Goal: Task Accomplishment & Management: Manage account settings

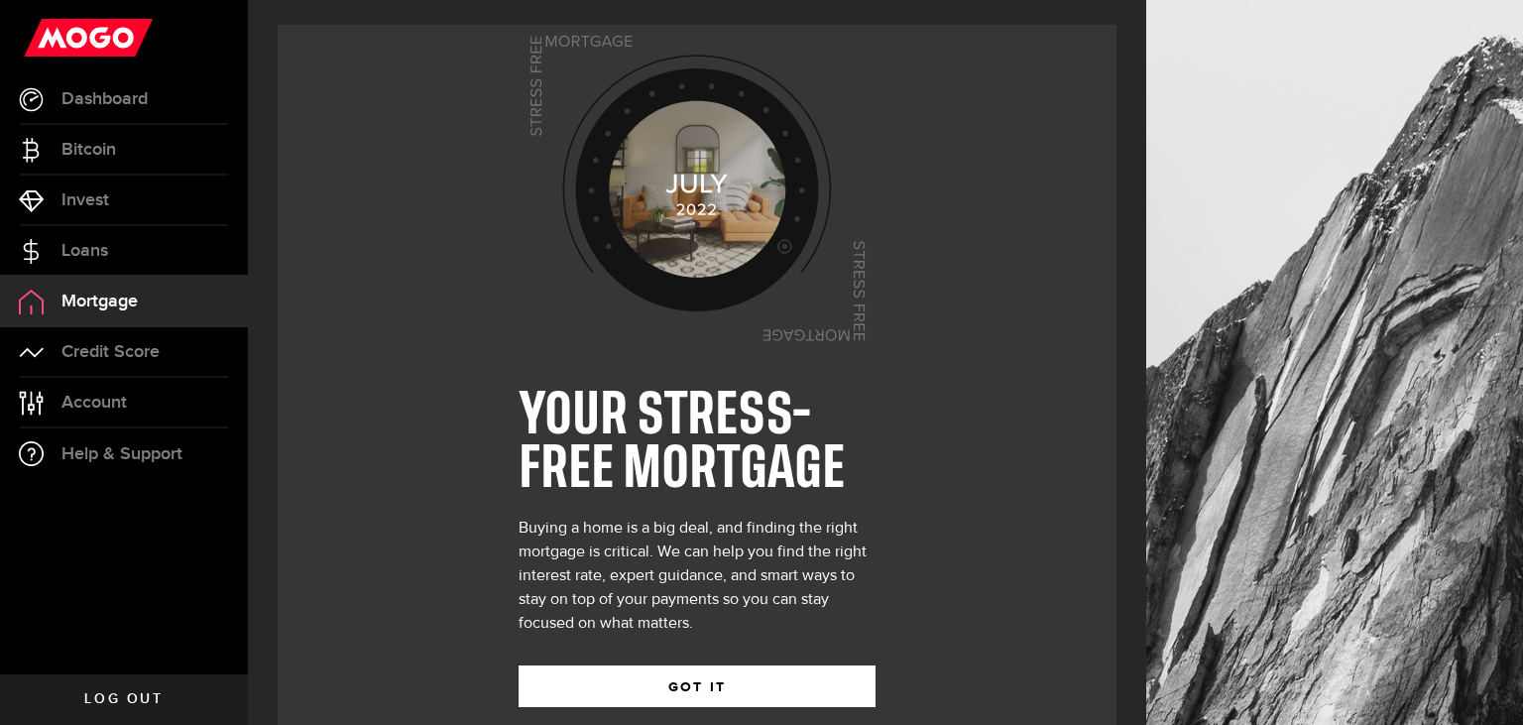
click at [82, 336] on link "Credit Score" at bounding box center [124, 352] width 248 height 50
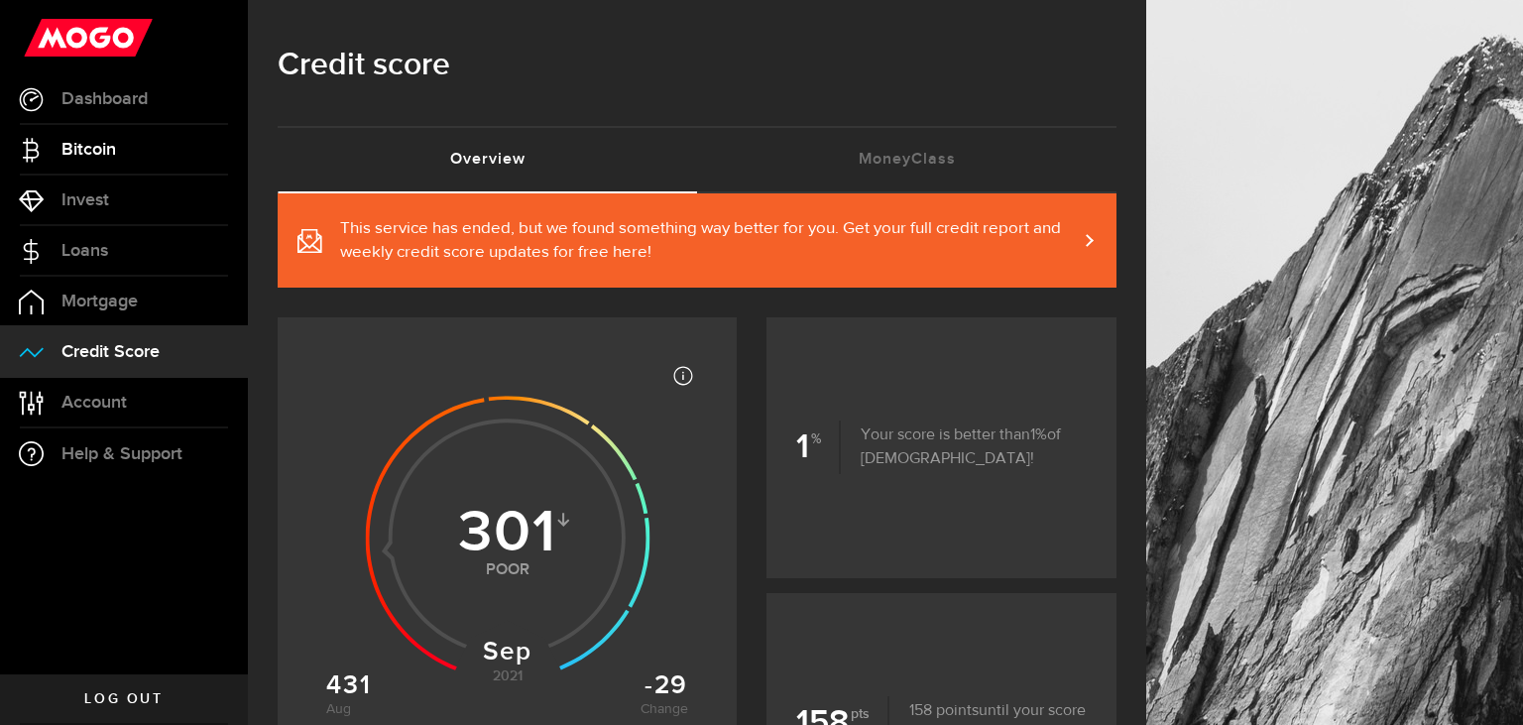
drag, startPoint x: 88, startPoint y: 409, endPoint x: 130, endPoint y: 162, distance: 250.4
click at [88, 408] on span "Account" at bounding box center [93, 403] width 65 height 18
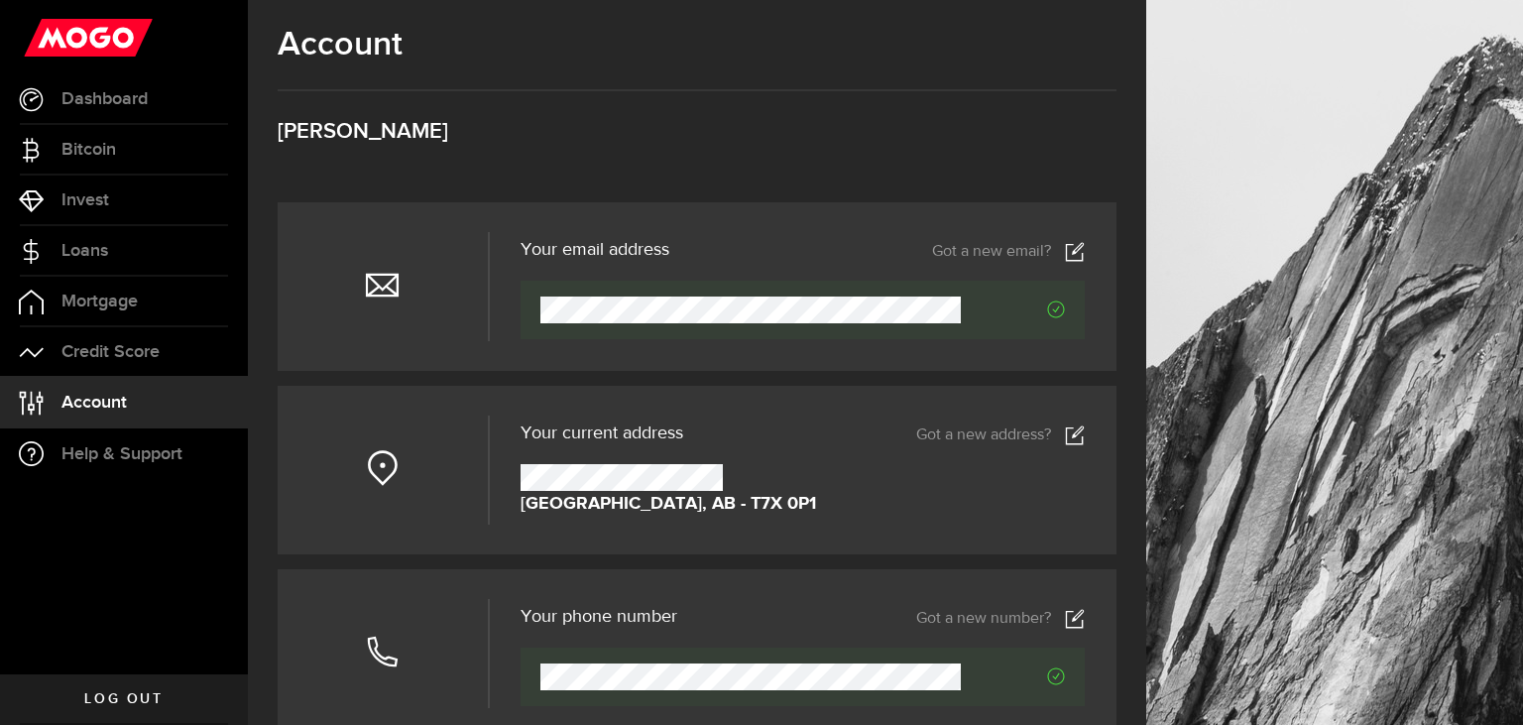
click at [1066, 430] on icon at bounding box center [1075, 435] width 20 height 20
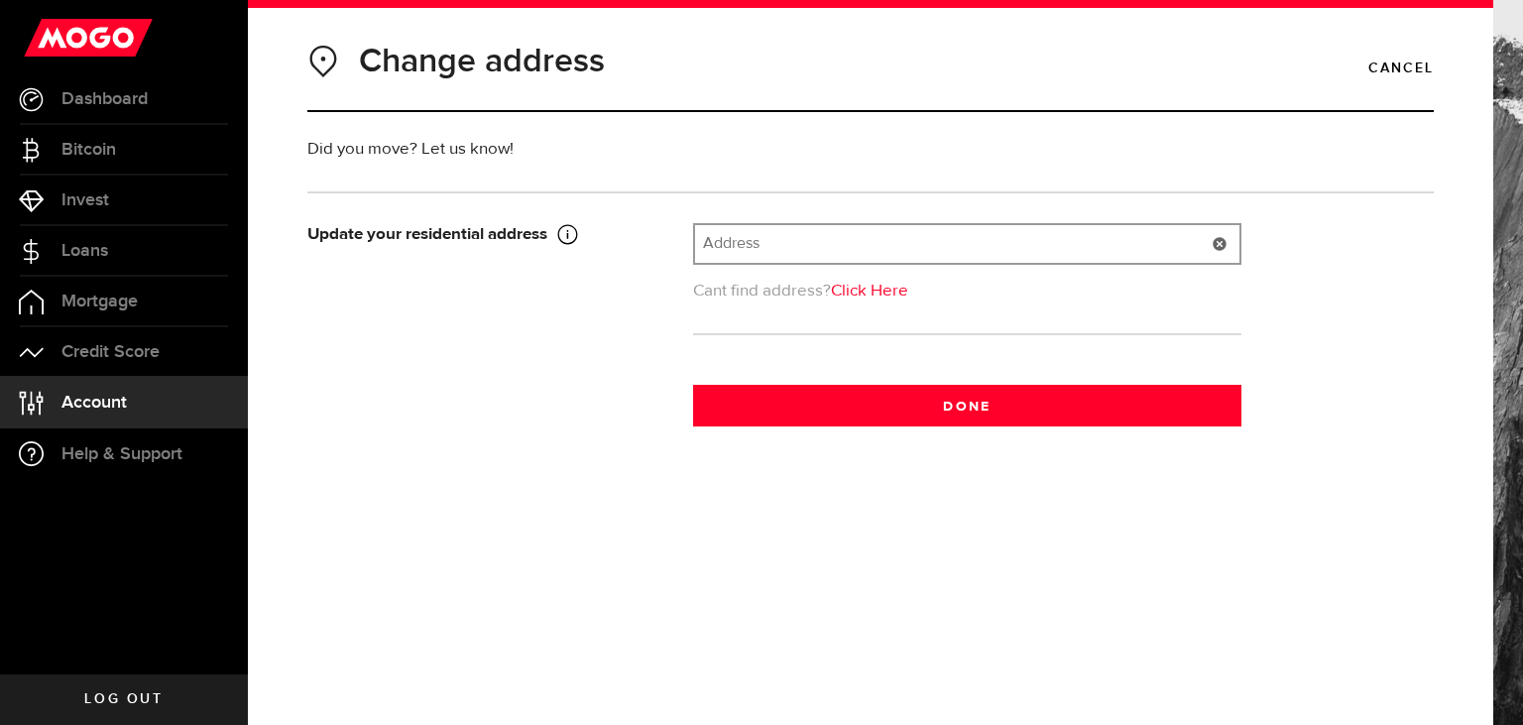
click at [747, 247] on input "text" at bounding box center [967, 244] width 544 height 38
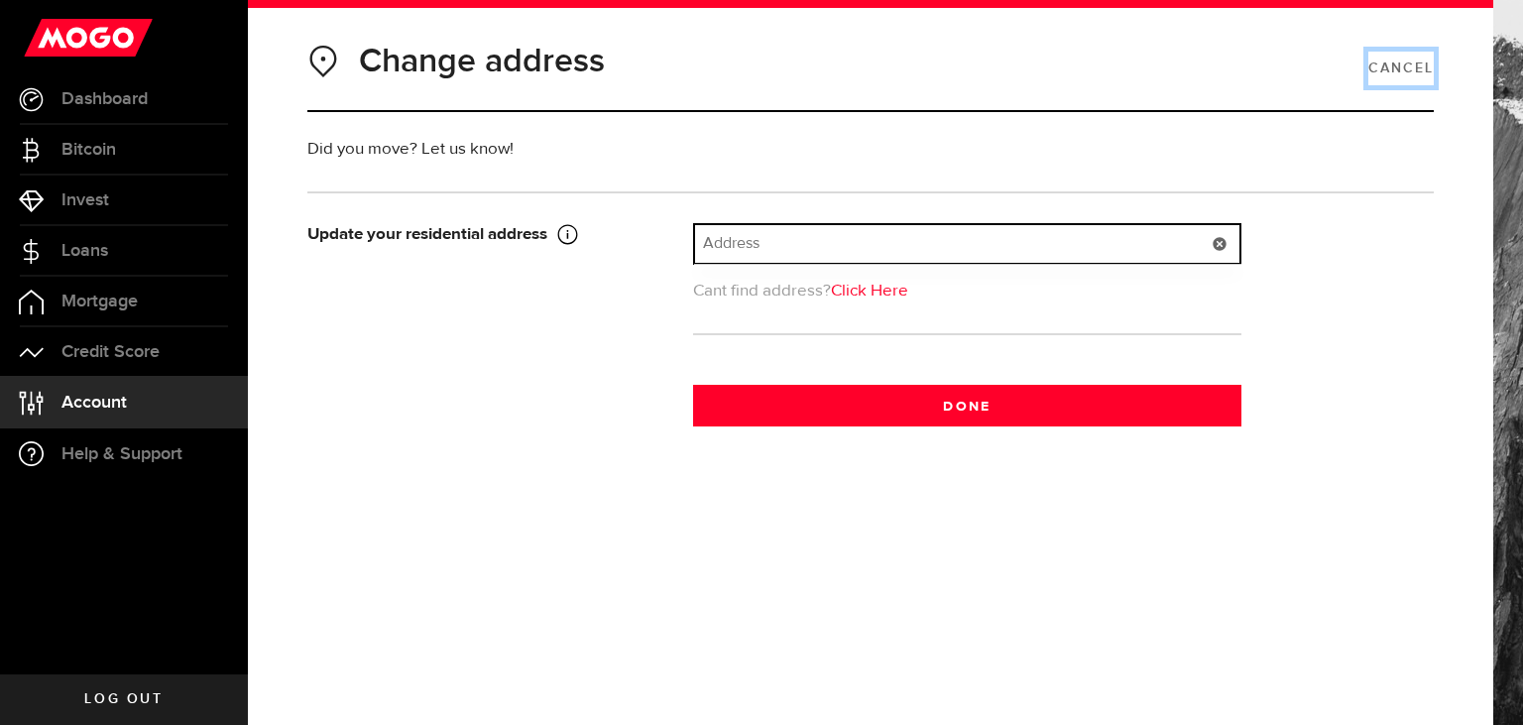
click at [1390, 67] on link "Cancel" at bounding box center [1401, 69] width 65 height 34
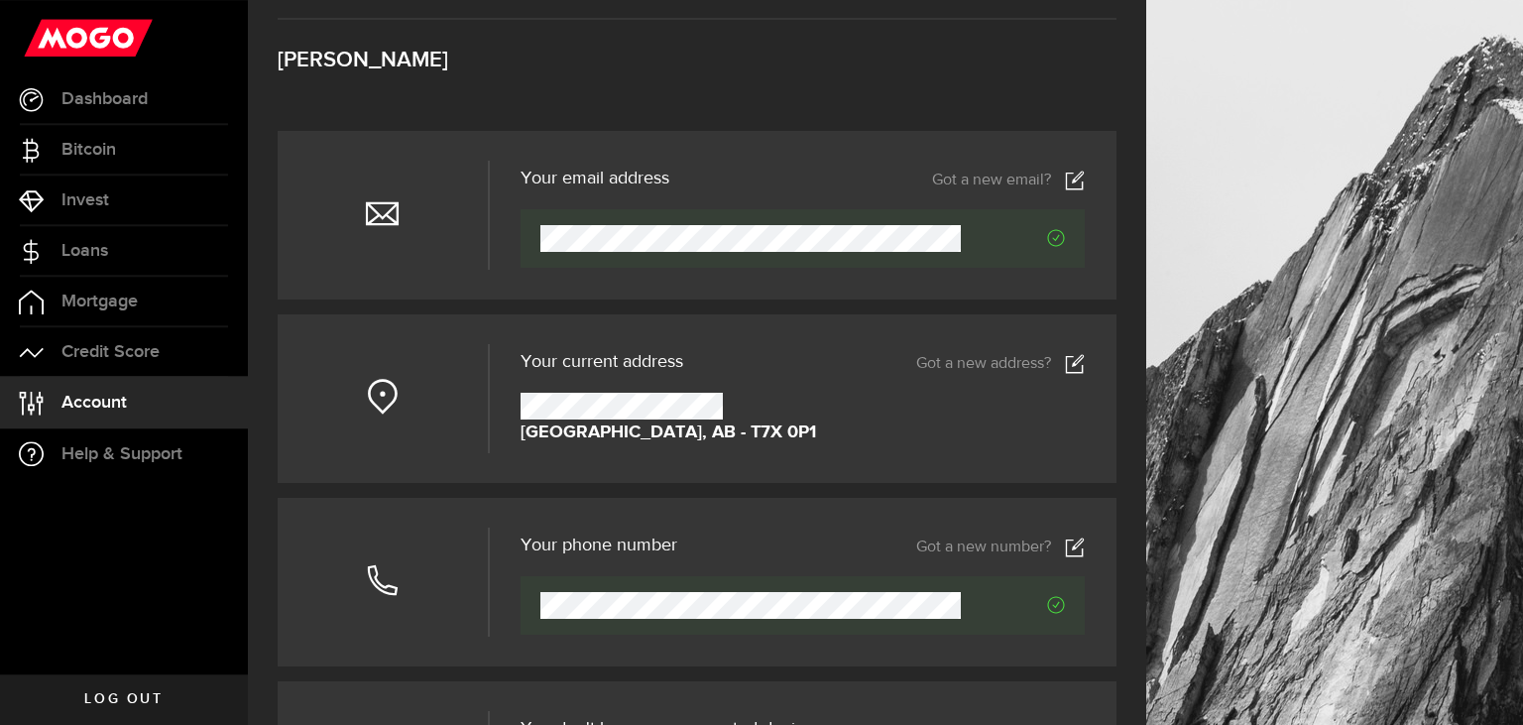
scroll to position [104, 0]
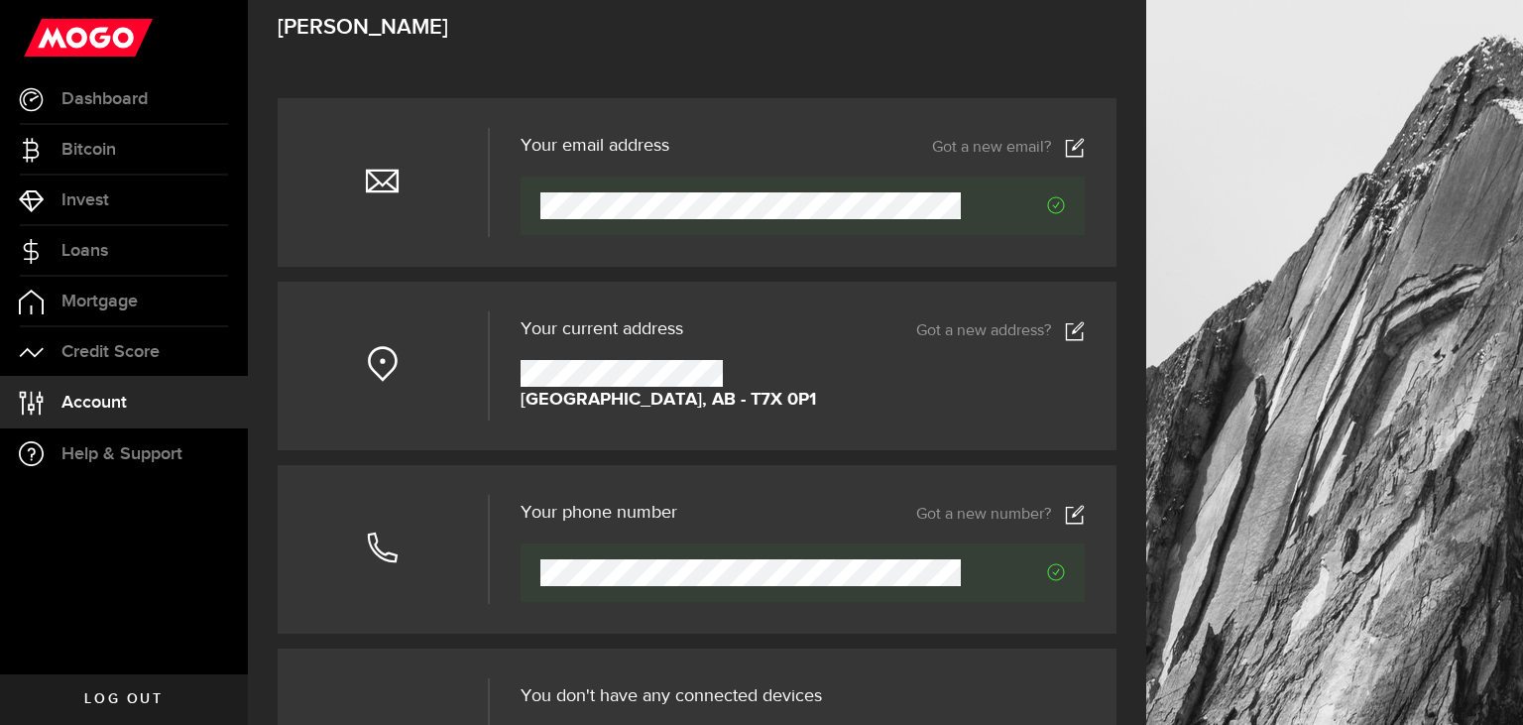
click at [965, 327] on link "Got a new address?" at bounding box center [1000, 331] width 169 height 20
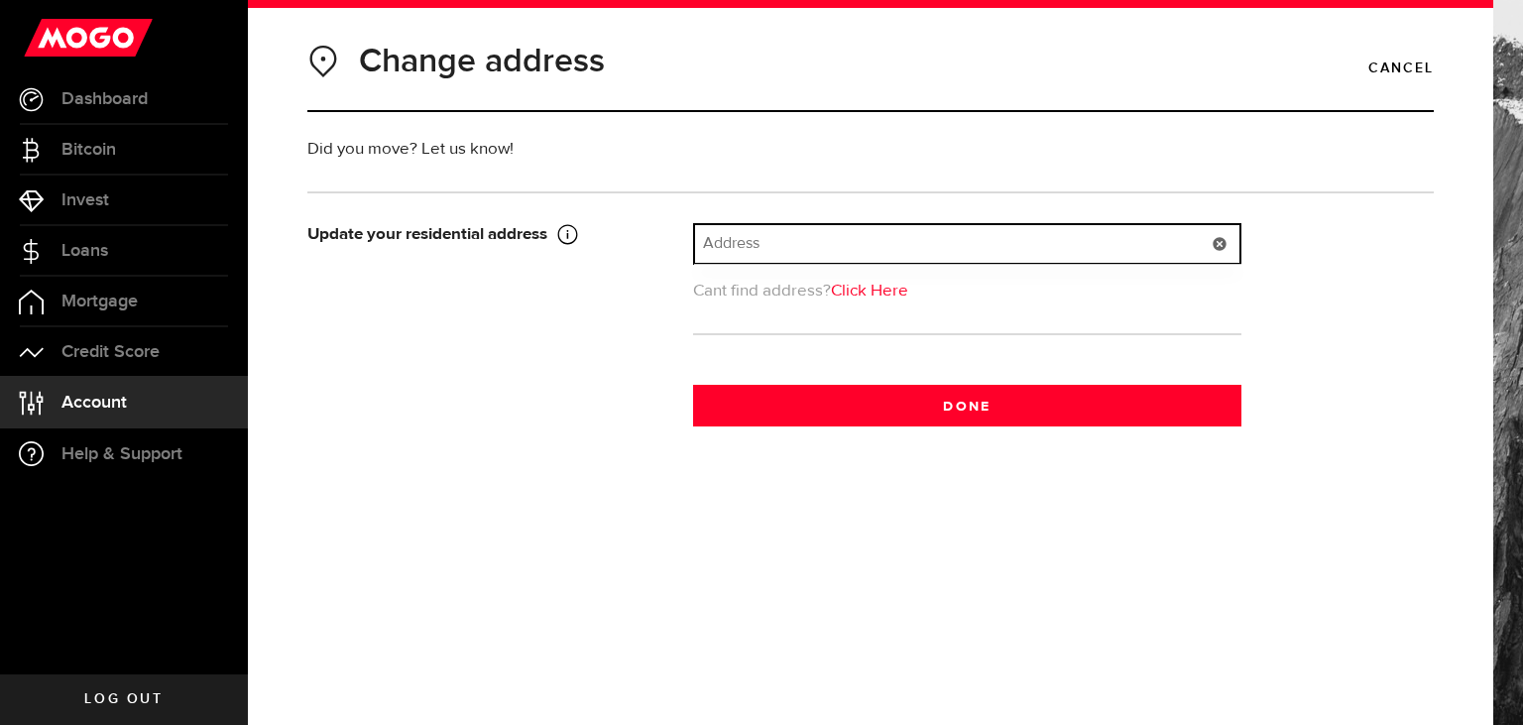
click at [759, 253] on input "text" at bounding box center [967, 244] width 544 height 38
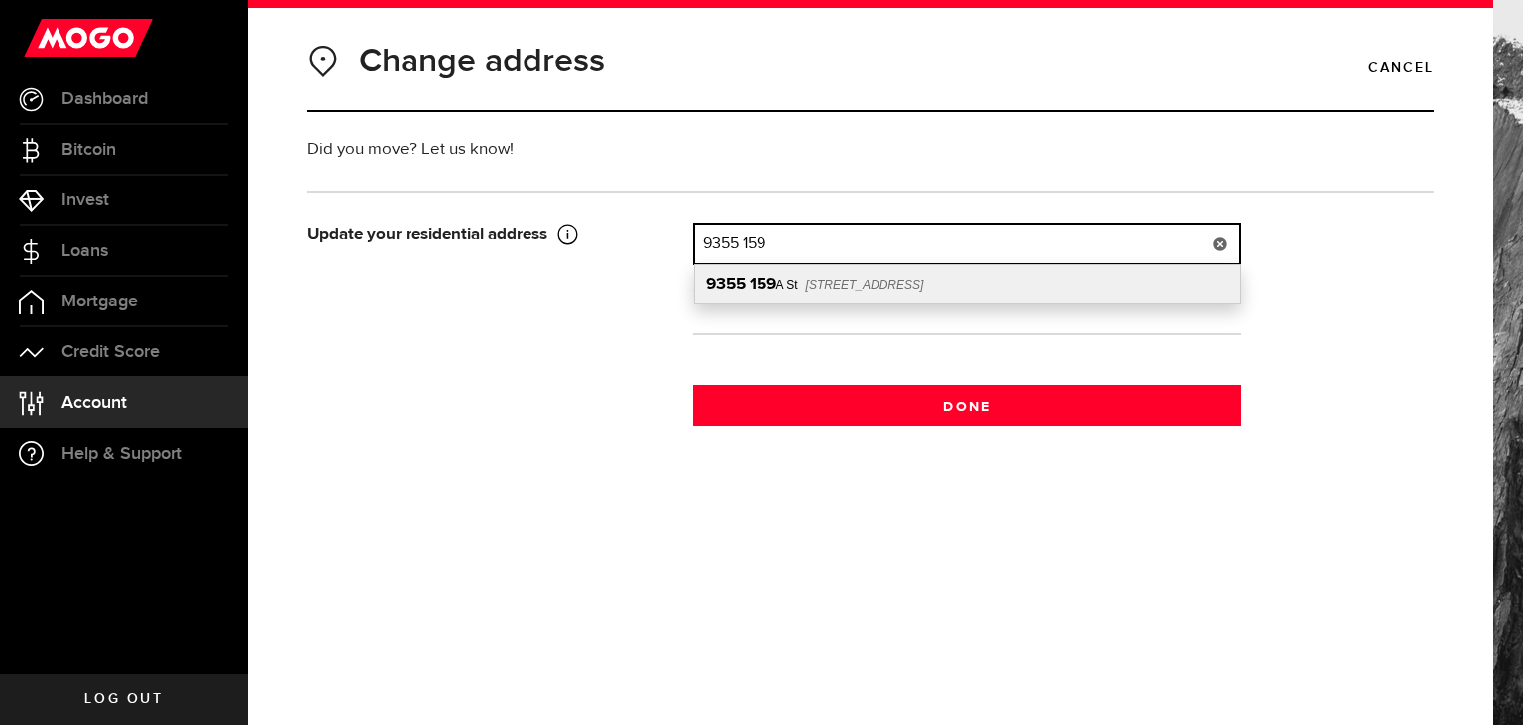
click at [922, 269] on div "[STREET_ADDRESS]" at bounding box center [967, 284] width 545 height 39
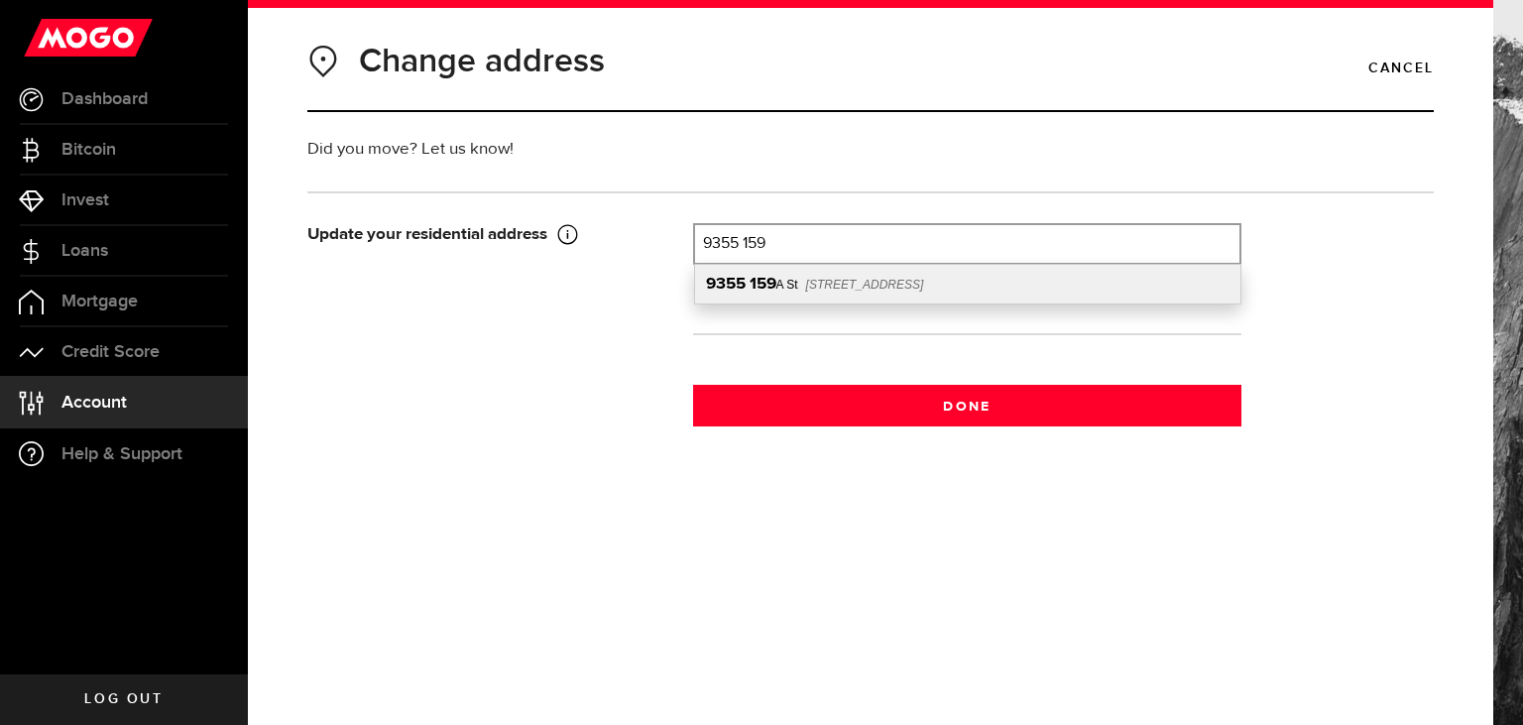
type input "[STREET_ADDRESS]"
type input "9355"
type input "[STREET_ADDRESS]"
type input "[GEOGRAPHIC_DATA]"
select select "BC"
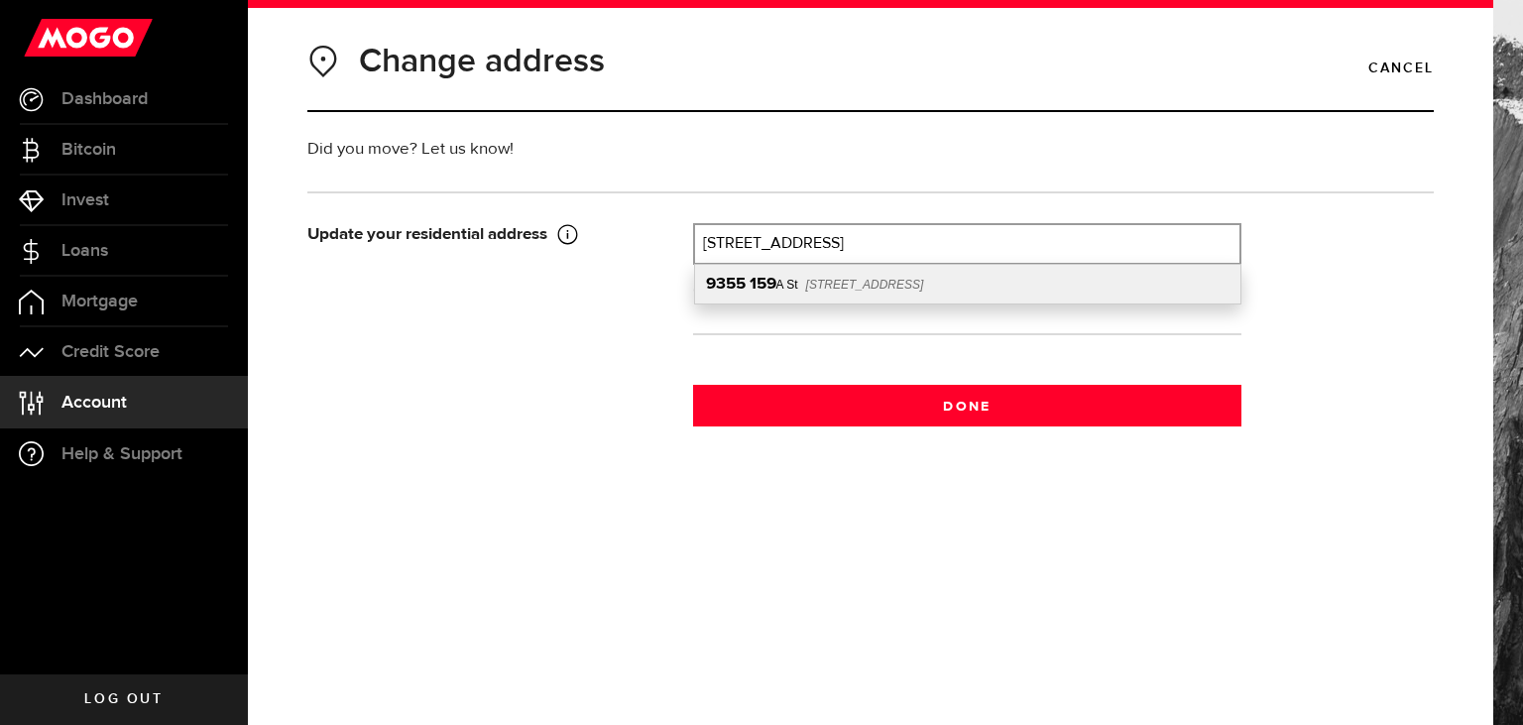
type input "V4N 2L8"
type input "[GEOGRAPHIC_DATA]"
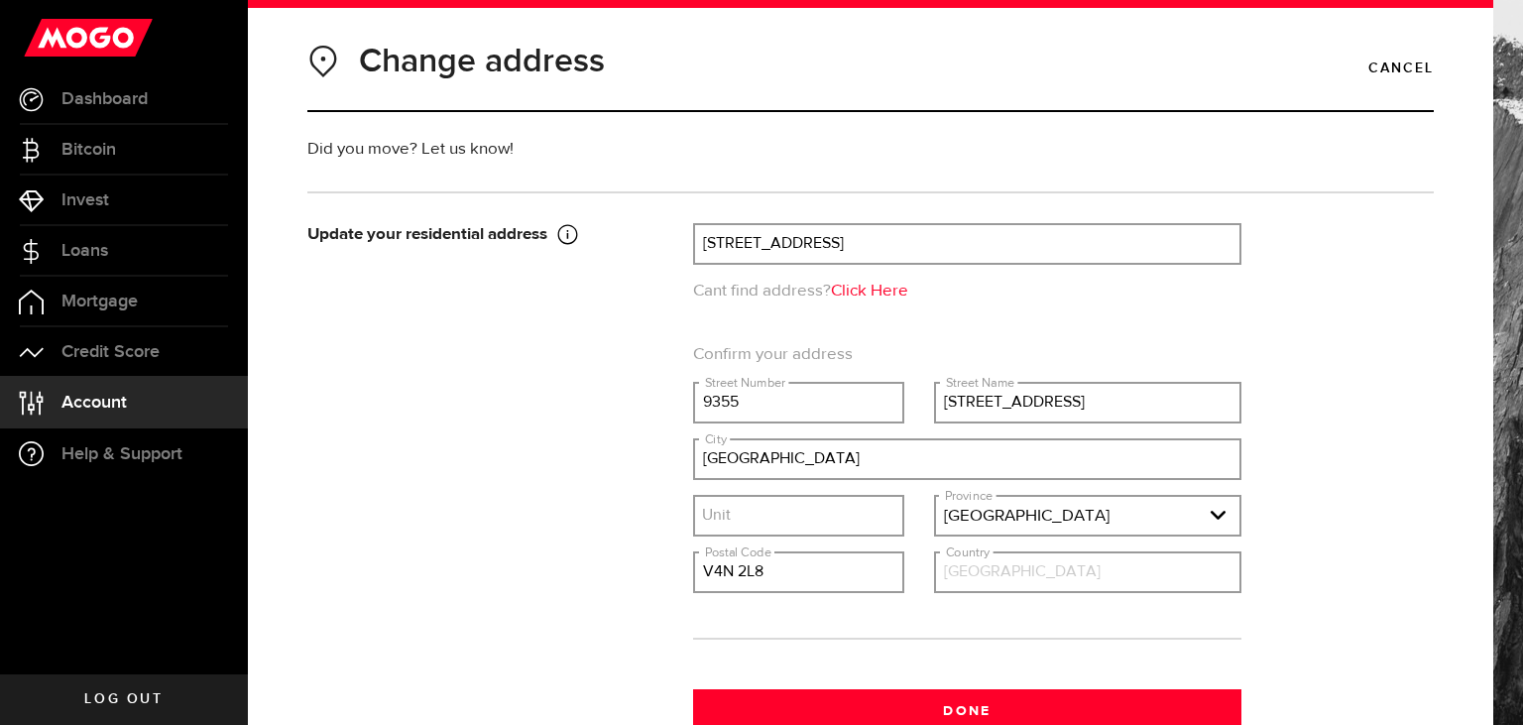
click at [919, 285] on div "Please enter address [STREET_ADDRESS][GEOGRAPHIC_DATA] find address? Click Here" at bounding box center [967, 263] width 578 height 80
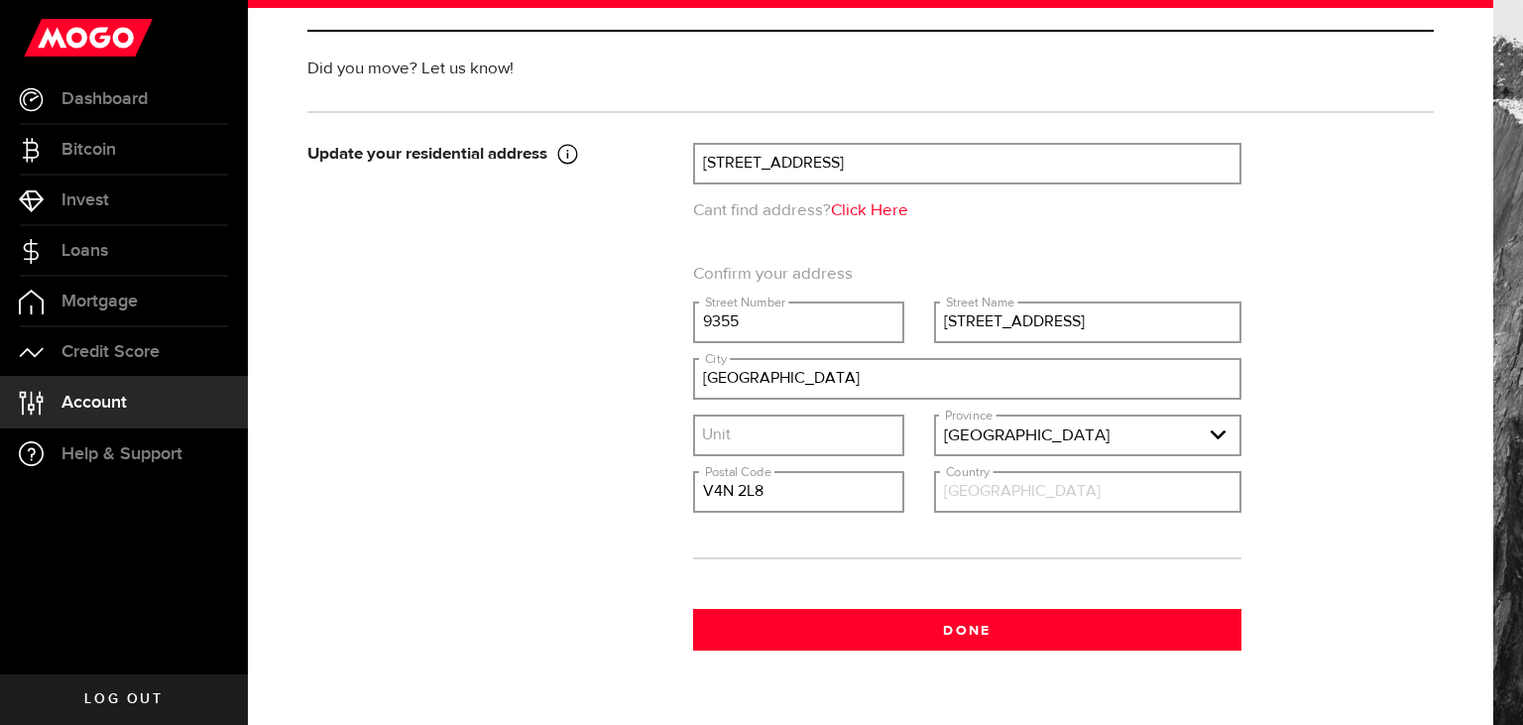
scroll to position [131, 0]
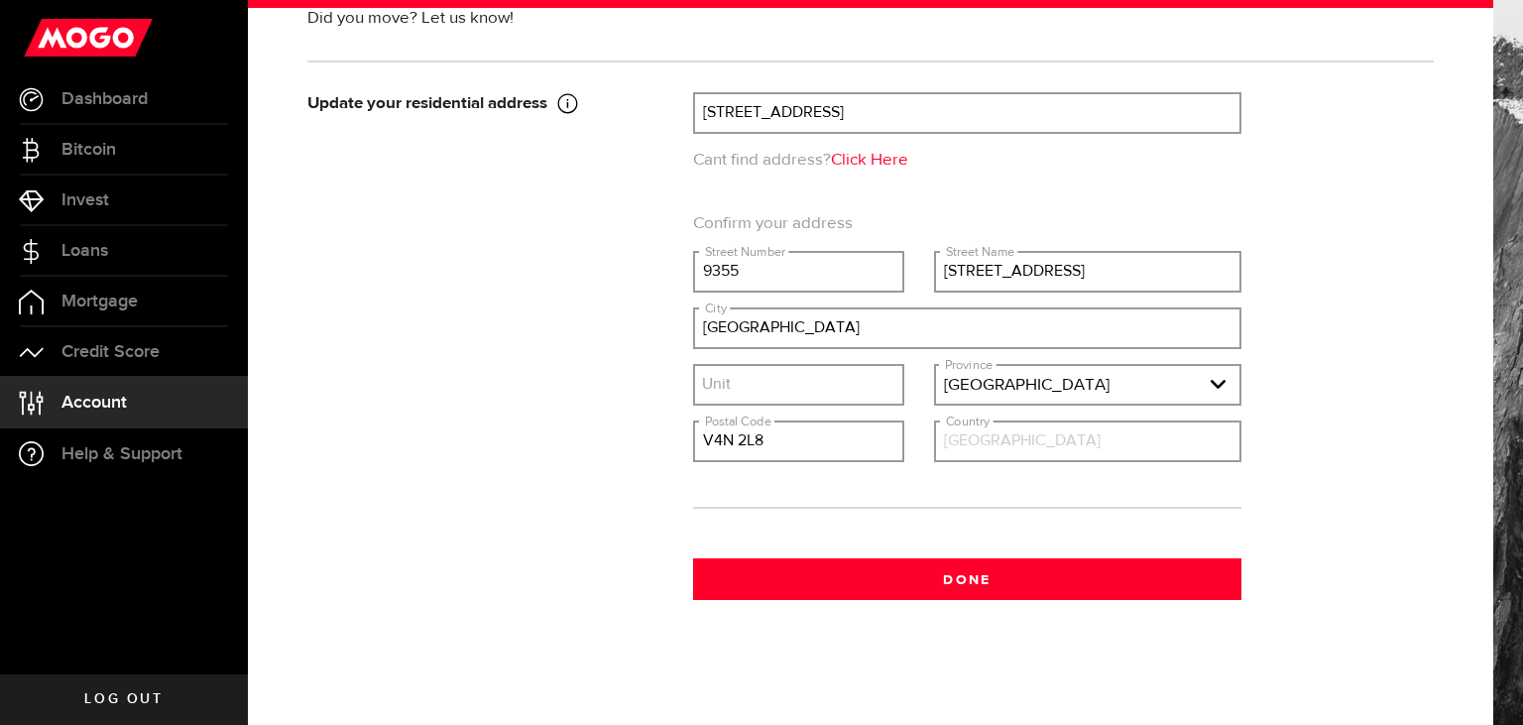
click at [1022, 430] on input "[GEOGRAPHIC_DATA]" at bounding box center [1087, 441] width 303 height 38
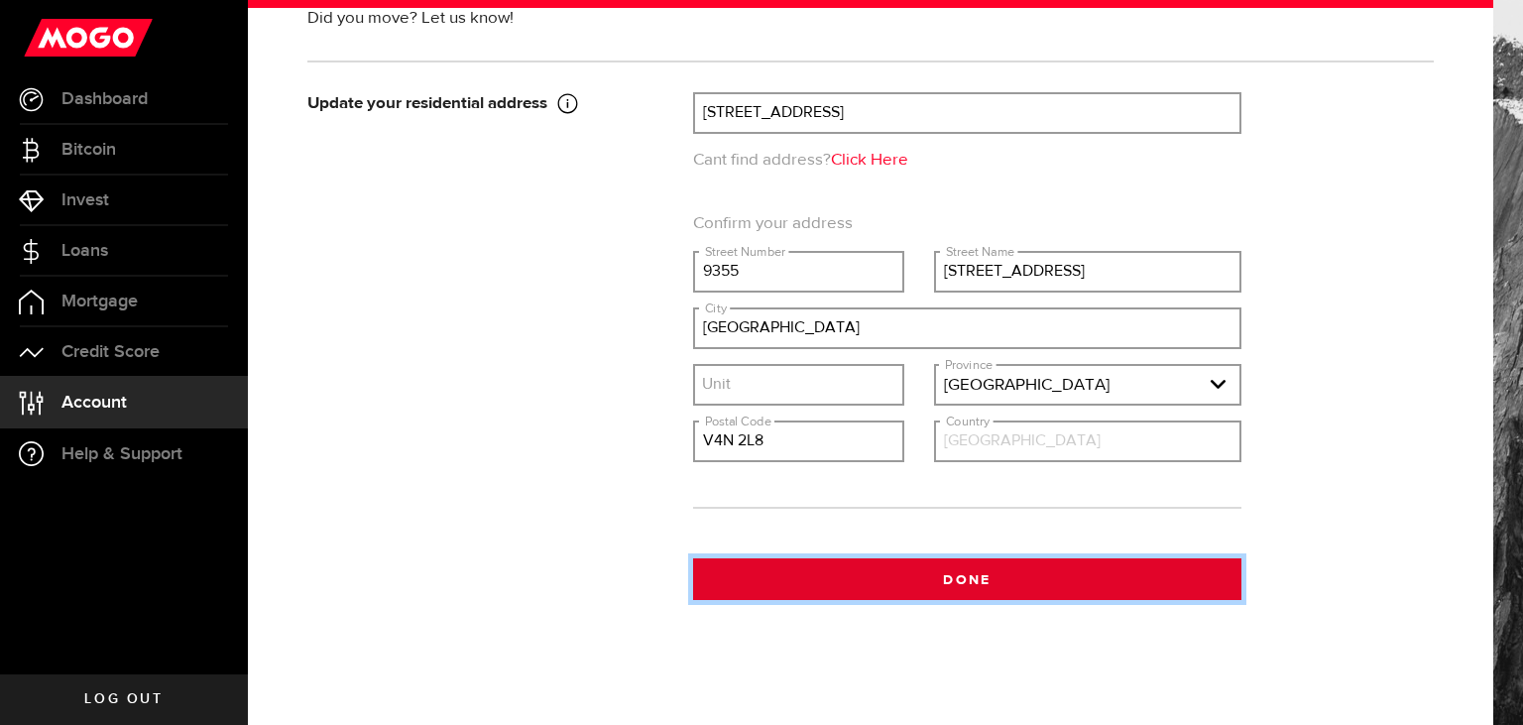
click at [993, 585] on button "Done" at bounding box center [967, 579] width 548 height 42
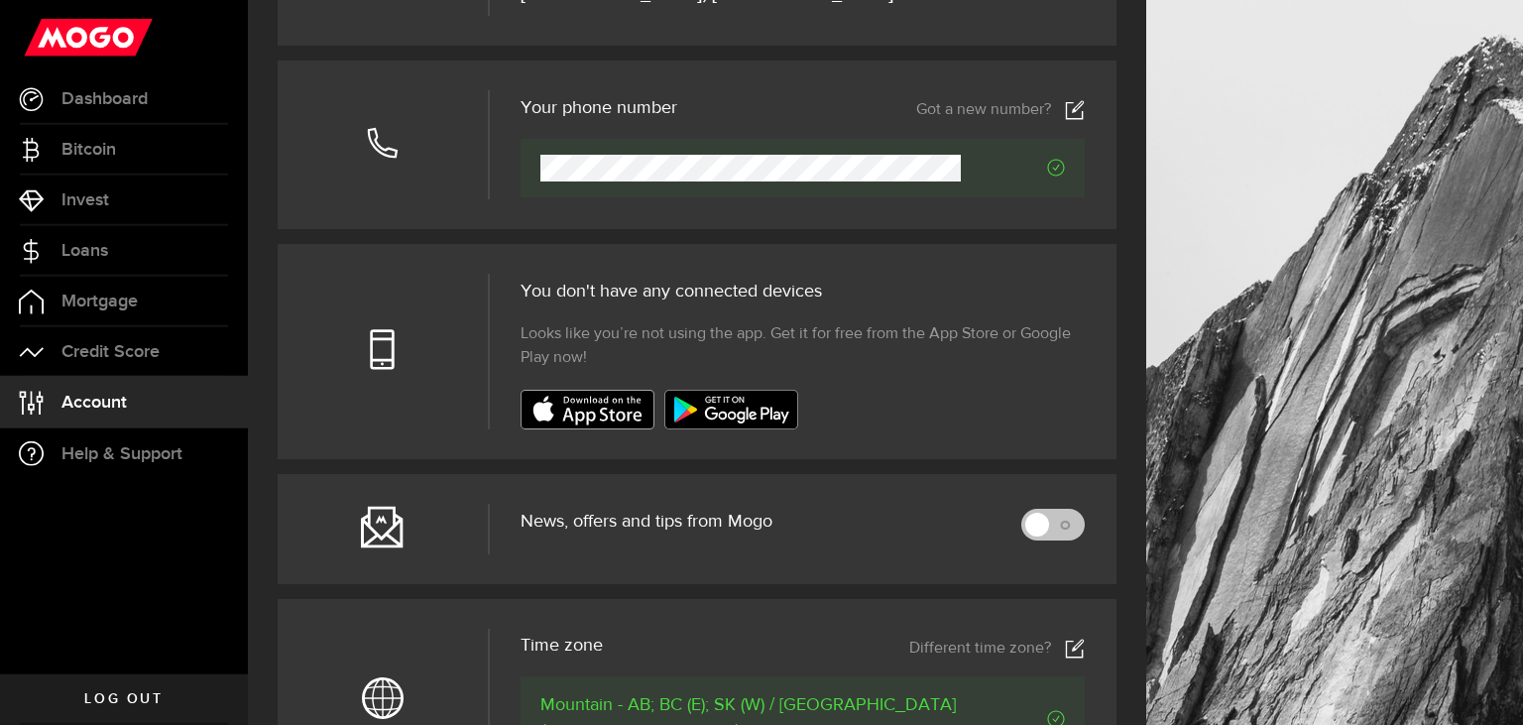
scroll to position [524, 0]
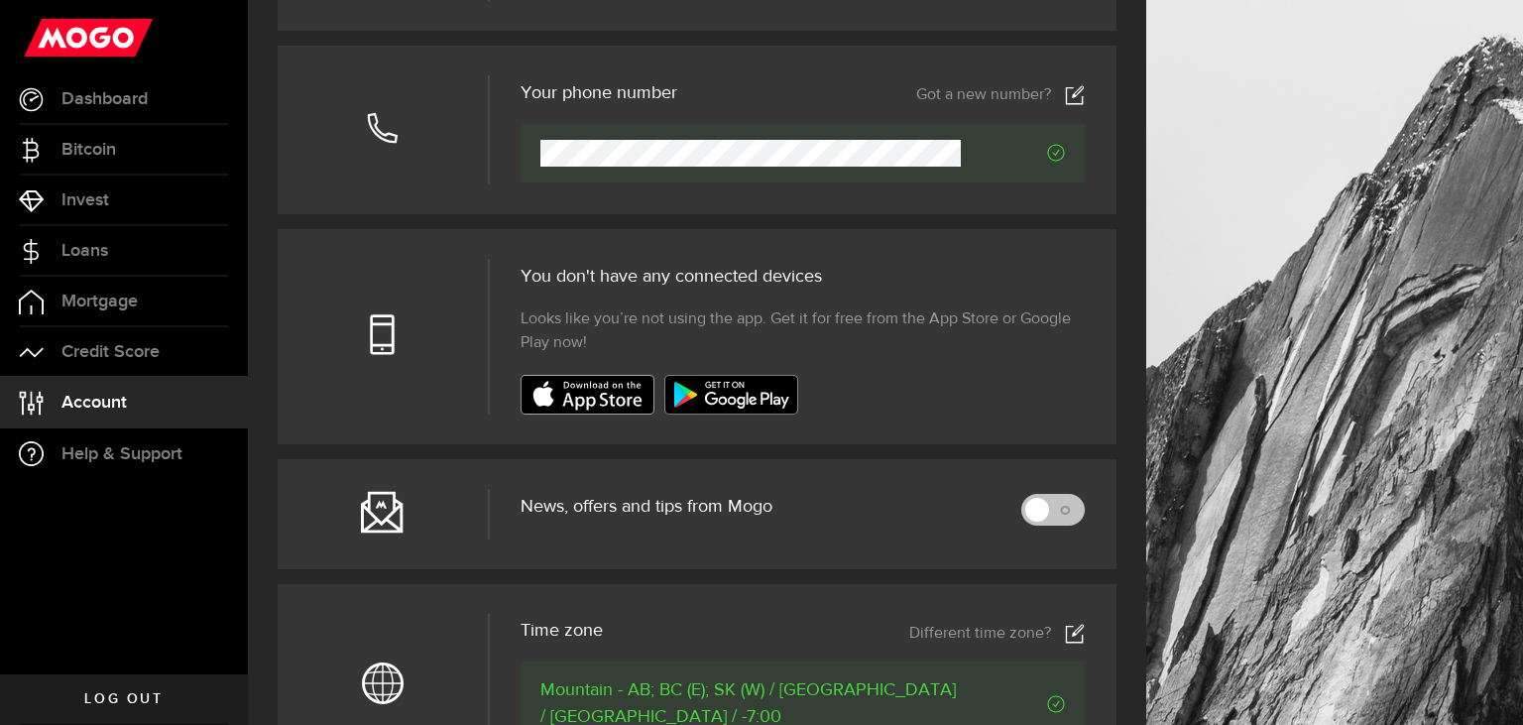
click at [170, 694] on link "Log out" at bounding box center [124, 699] width 248 height 50
